Goal: Information Seeking & Learning: Find specific page/section

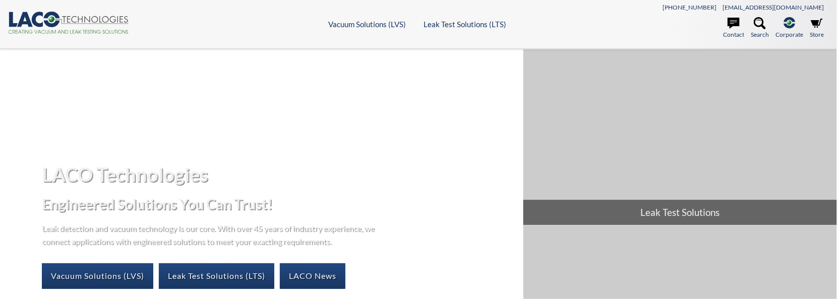
select select "Widget Language Translate"
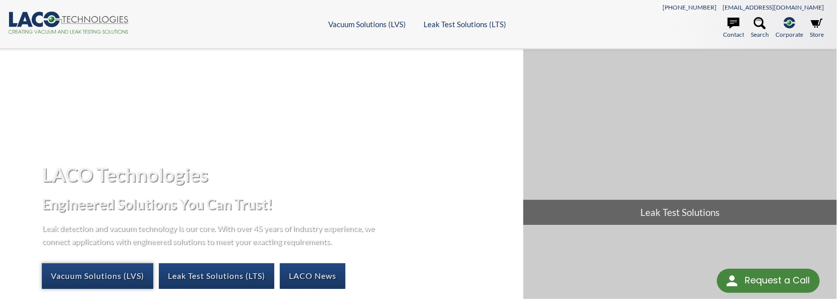
click at [113, 273] on link "Vacuum Solutions (LVS)" at bounding box center [97, 276] width 111 height 25
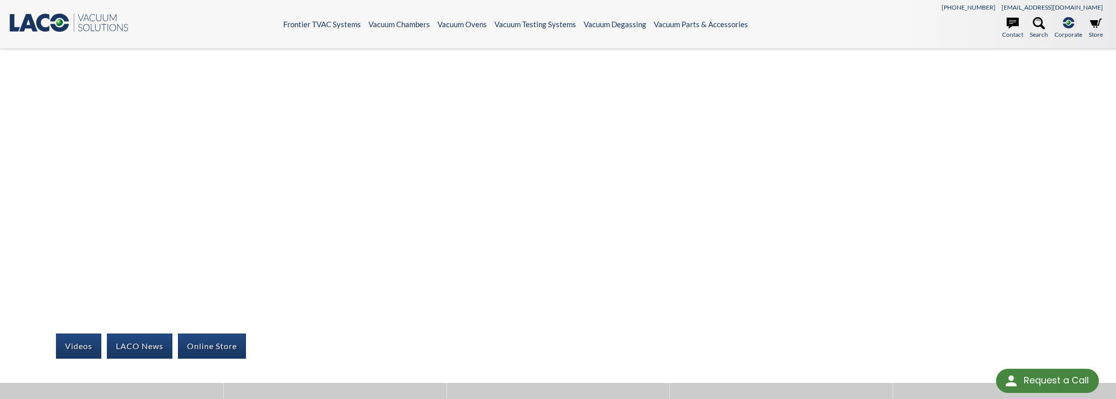
select select "Widget Language Translate"
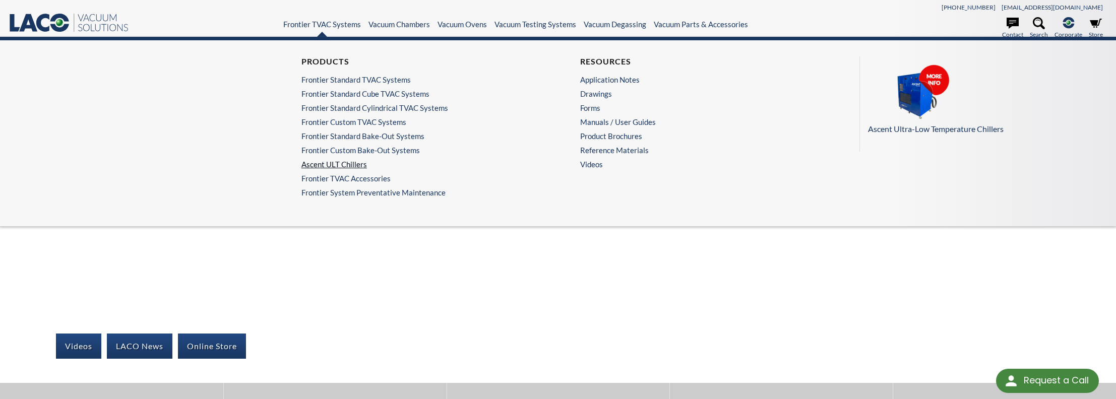
click at [320, 162] on link "Ascent ULT Chillers" at bounding box center [415, 164] width 229 height 9
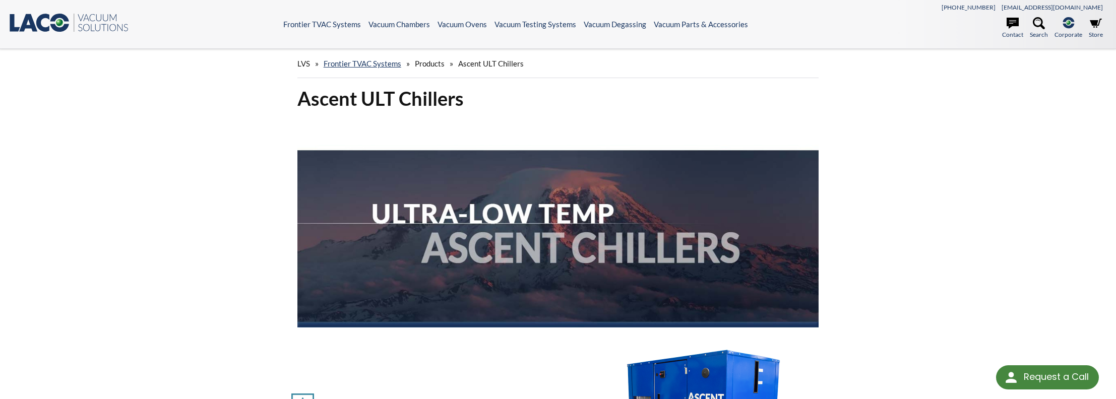
select select "Widget Language Translate"
click at [1039, 24] on icon at bounding box center [1039, 23] width 12 height 12
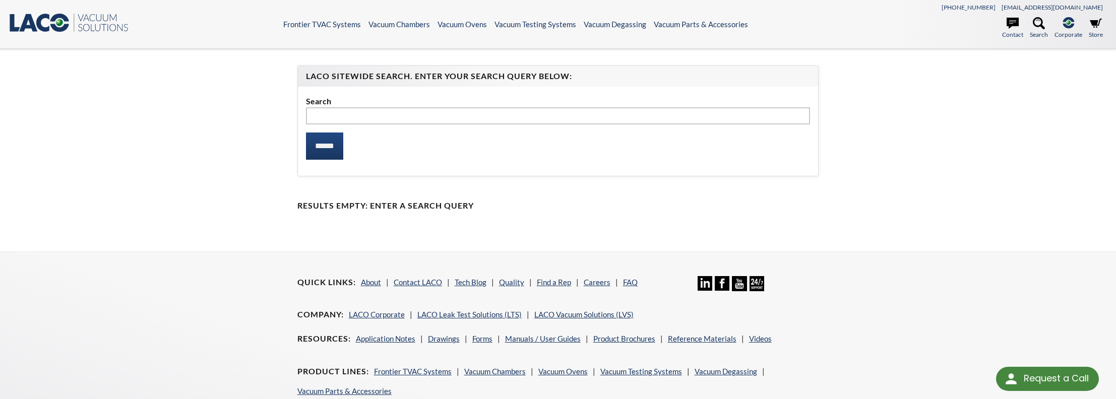
select select "Widget Language Translate"
type input "***"
click at [306, 133] on input "******" at bounding box center [324, 146] width 37 height 27
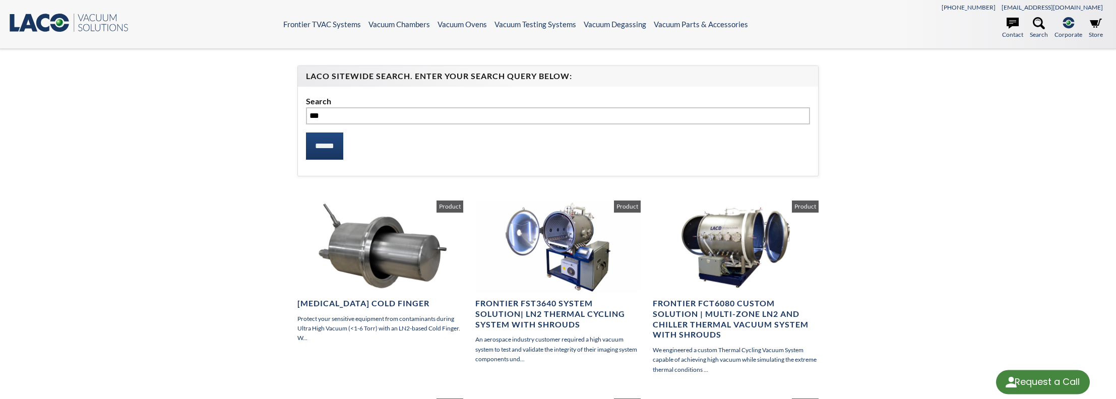
select select "Widget Language Translate"
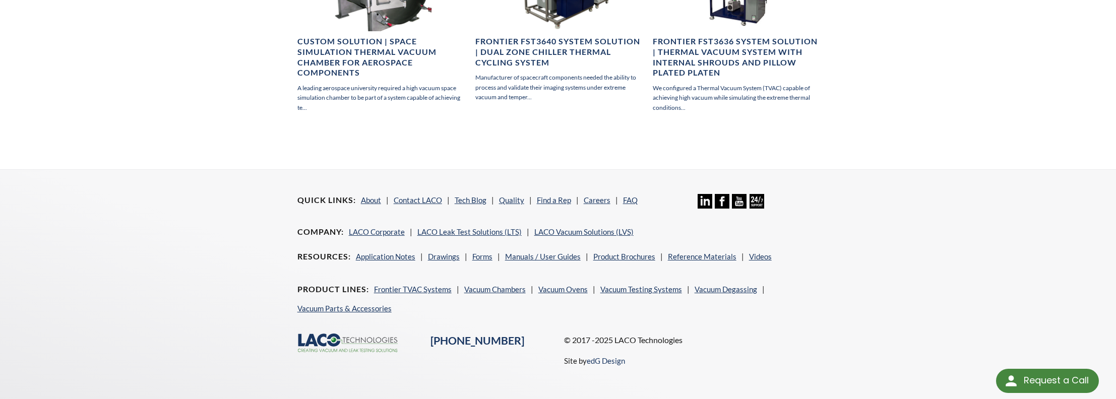
scroll to position [879, 0]
